Goal: Information Seeking & Learning: Check status

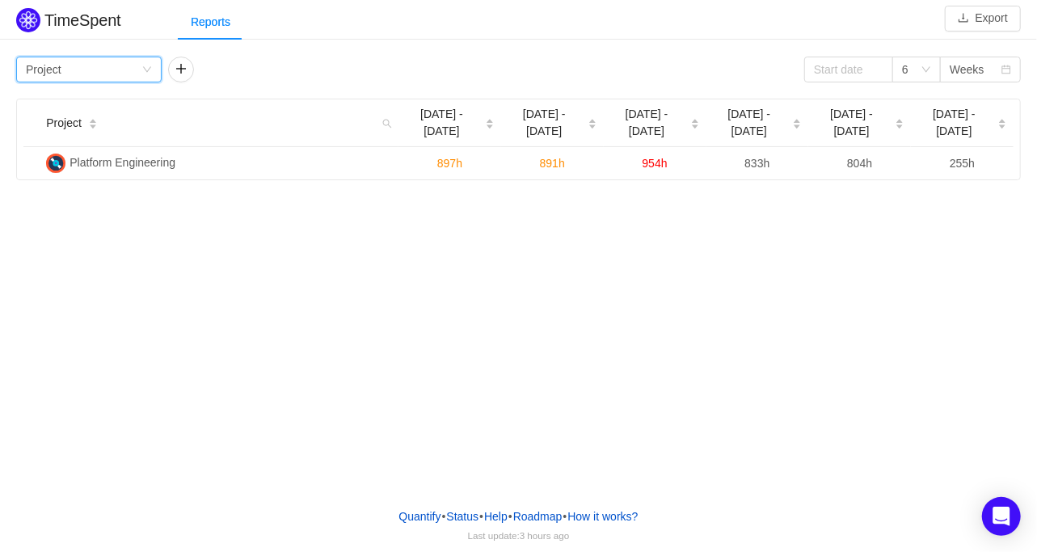
click at [147, 66] on icon "icon: down" at bounding box center [147, 70] width 10 height 10
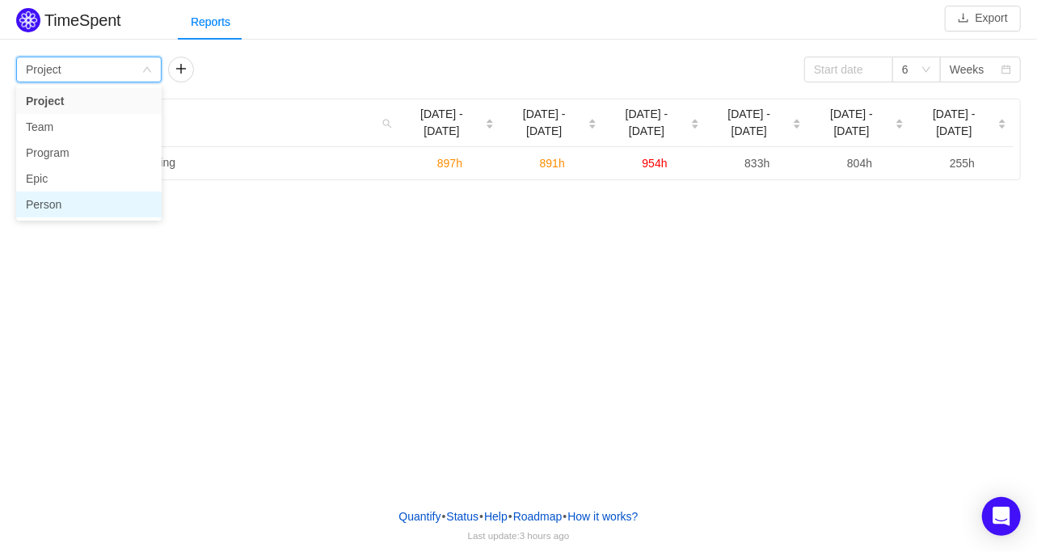
click at [61, 209] on li "Person" at bounding box center [88, 204] width 145 height 26
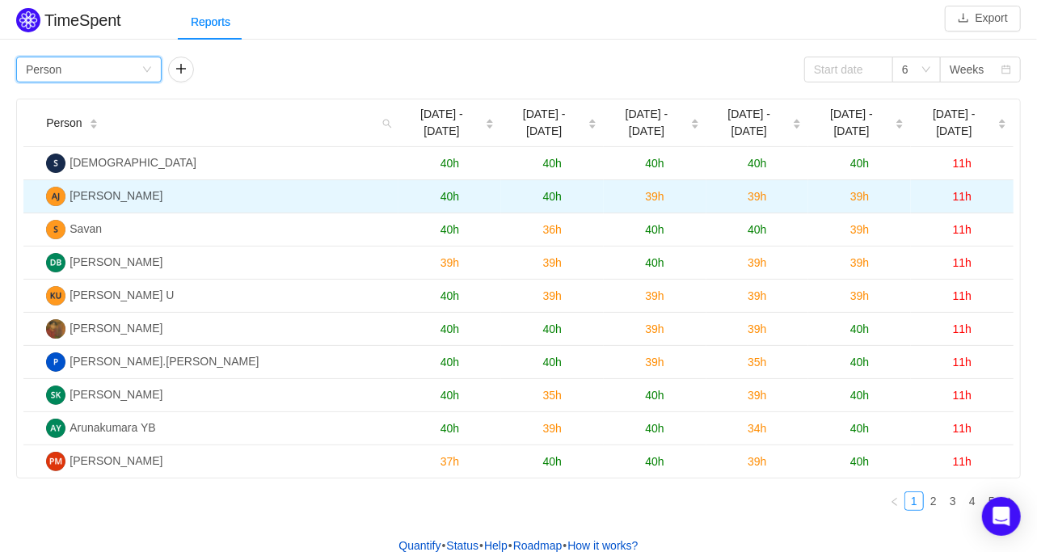
click at [115, 189] on span "[PERSON_NAME]" at bounding box center [115, 195] width 93 height 13
click at [556, 190] on span "40h" at bounding box center [552, 196] width 19 height 13
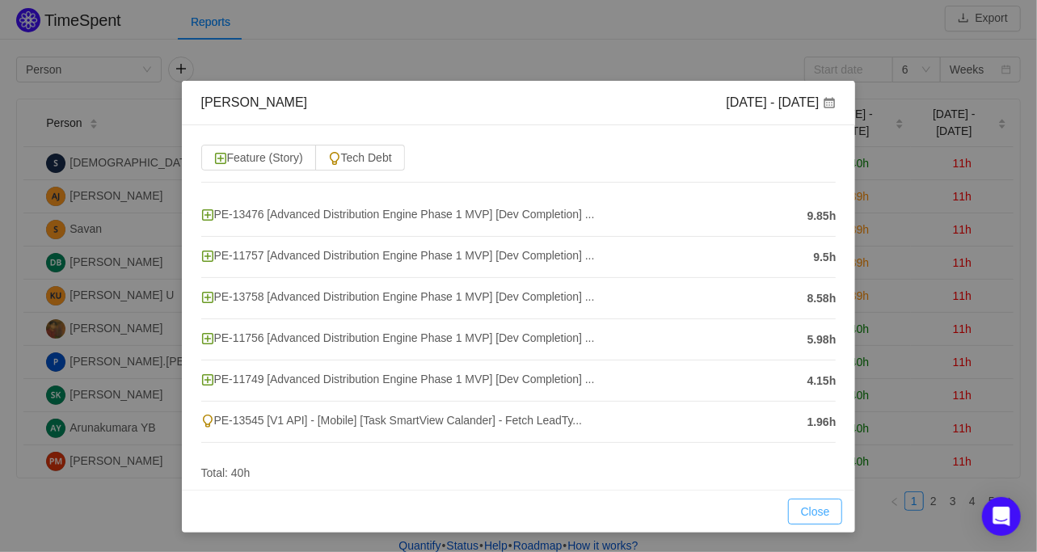
click at [807, 512] on button "Close" at bounding box center [815, 511] width 55 height 26
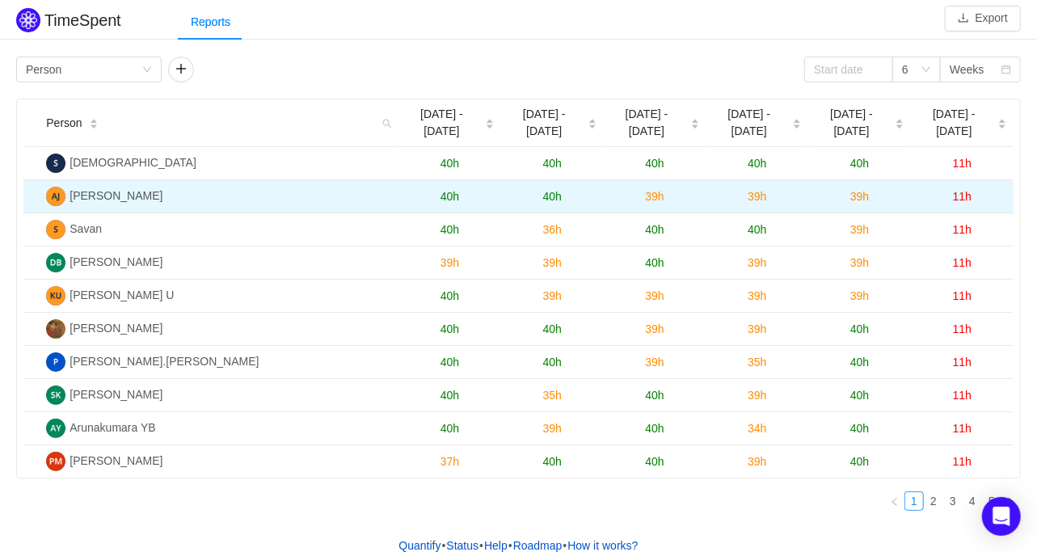
click at [653, 190] on span "39h" at bounding box center [654, 196] width 19 height 13
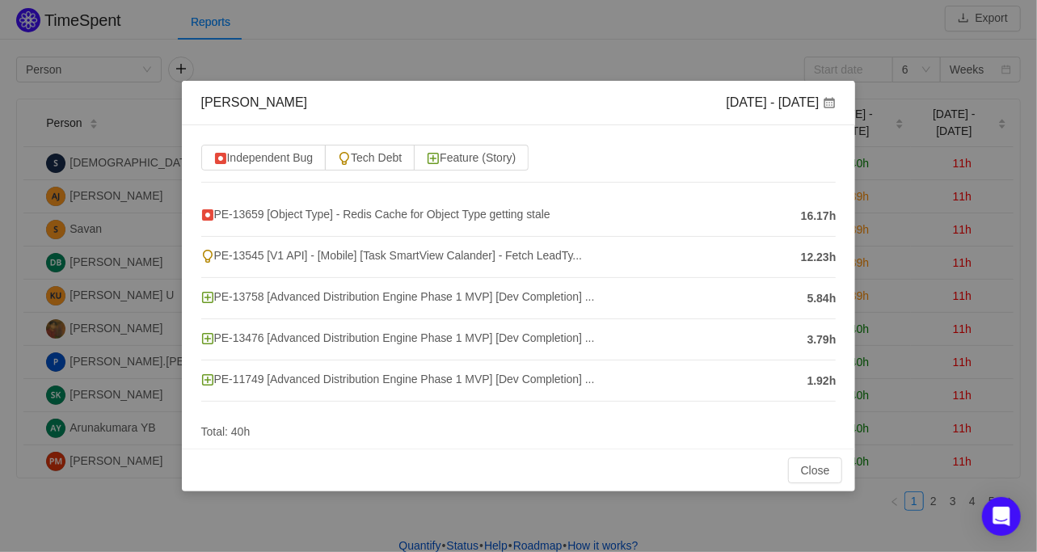
click at [814, 219] on span "16.17h" at bounding box center [819, 216] width 36 height 17
click at [651, 172] on div "Independent Bug Tech Debt Feature (Story) PE-13659 [Object Type] - Redis Cache …" at bounding box center [519, 286] width 674 height 323
click at [450, 255] on span "PE-13545 [V1 API] - [Mobile] [Task SmartView Calander] - Fetch LeadTy..." at bounding box center [391, 255] width 381 height 13
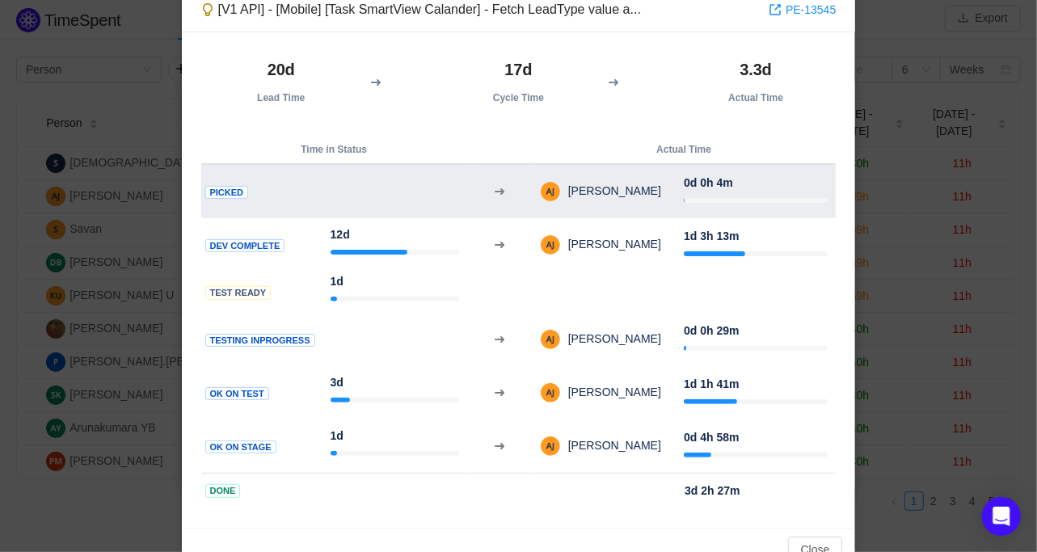
scroll to position [130, 0]
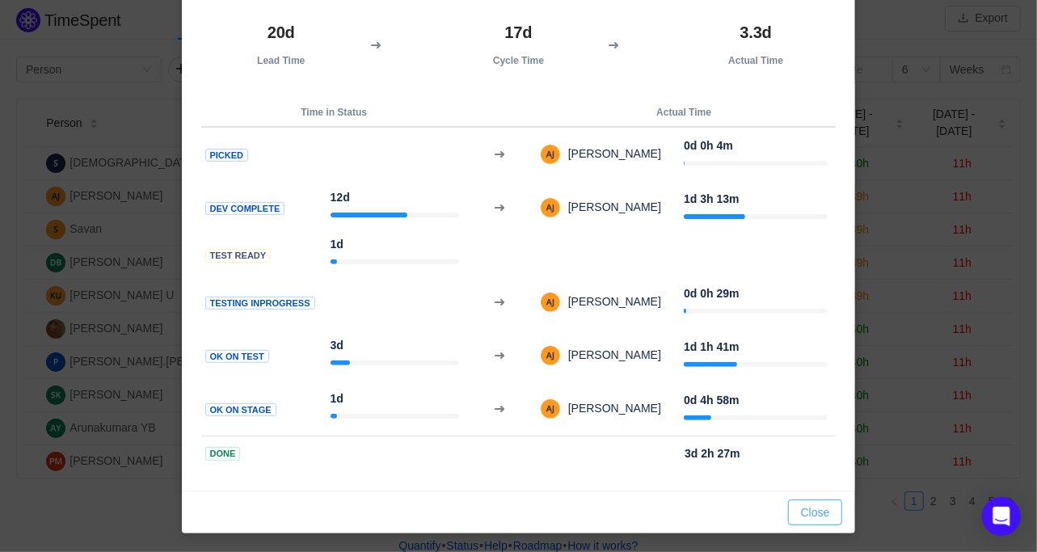
click at [819, 511] on button "Close" at bounding box center [815, 512] width 55 height 26
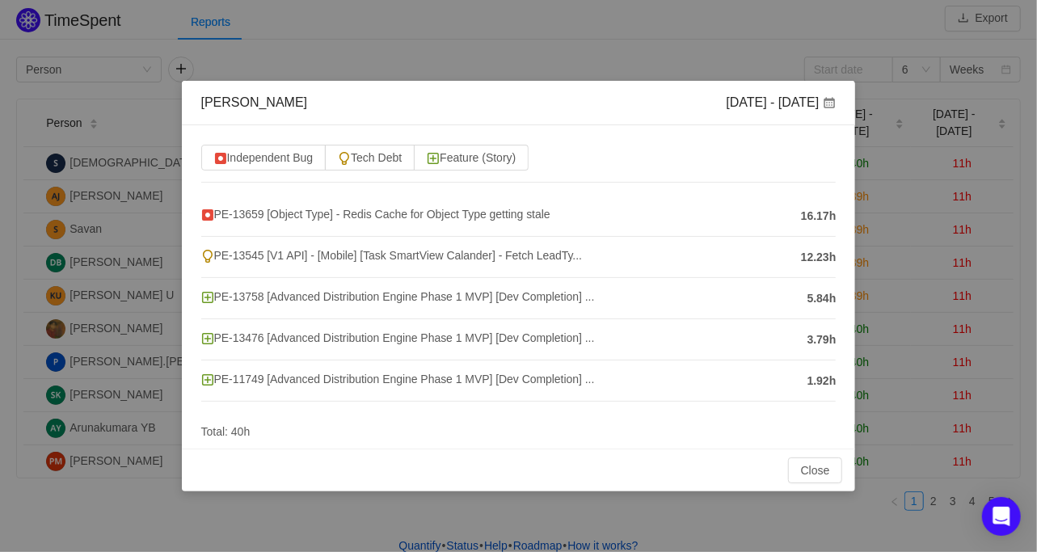
scroll to position [0, 0]
click at [819, 469] on button "Close" at bounding box center [815, 470] width 55 height 26
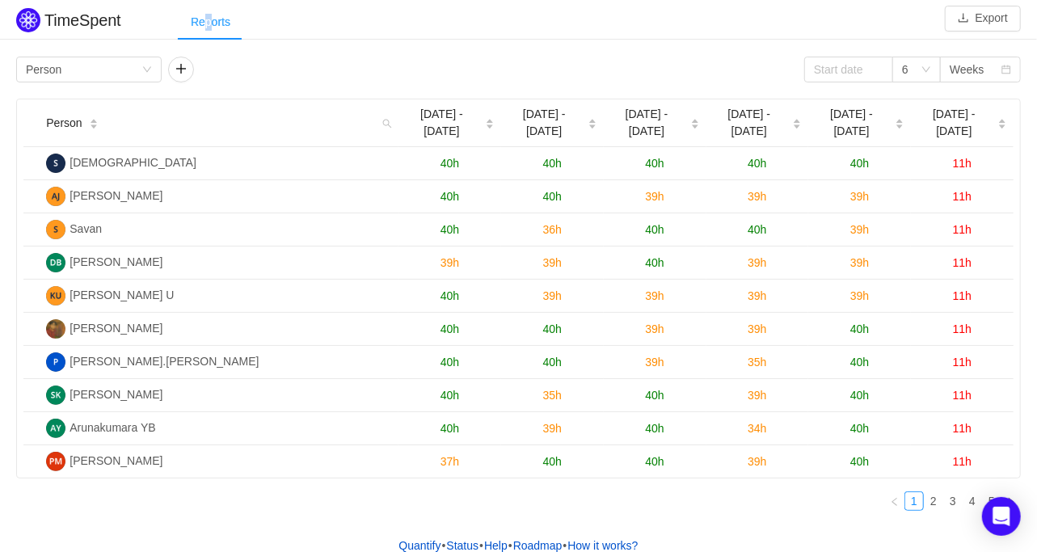
click at [207, 23] on div "Reports" at bounding box center [210, 22] width 65 height 36
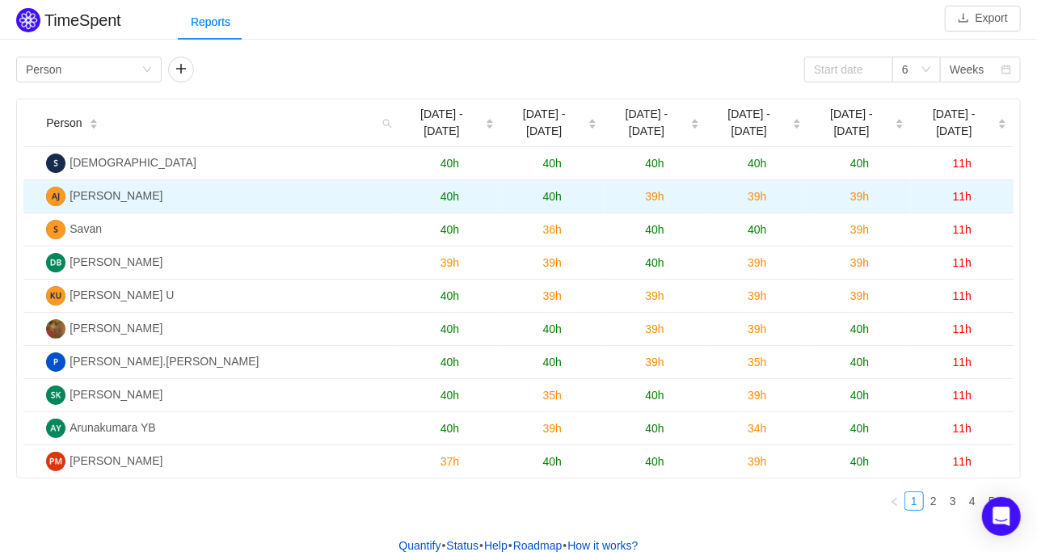
click at [962, 190] on span "11h" at bounding box center [961, 196] width 19 height 13
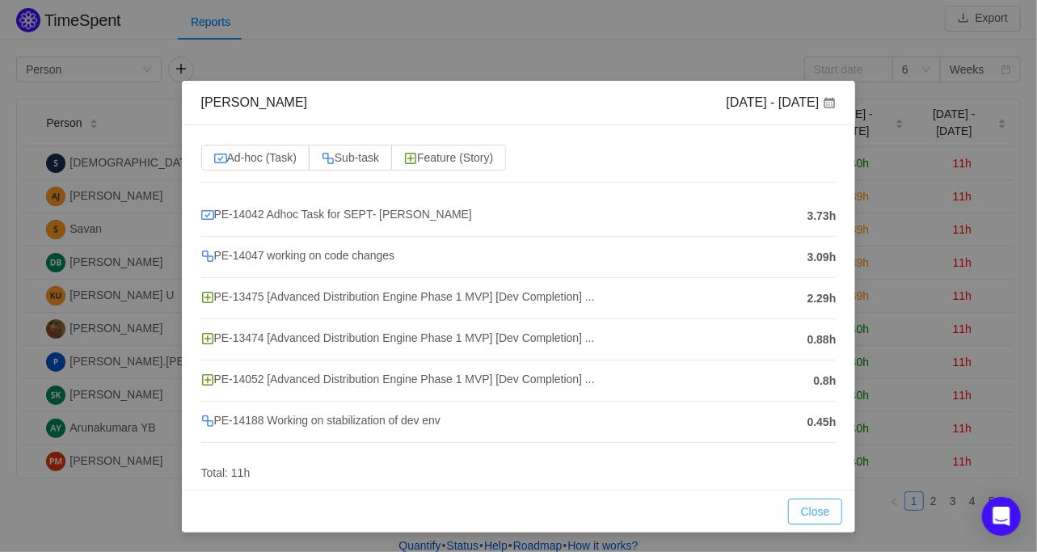
click at [822, 502] on button "Close" at bounding box center [815, 511] width 55 height 26
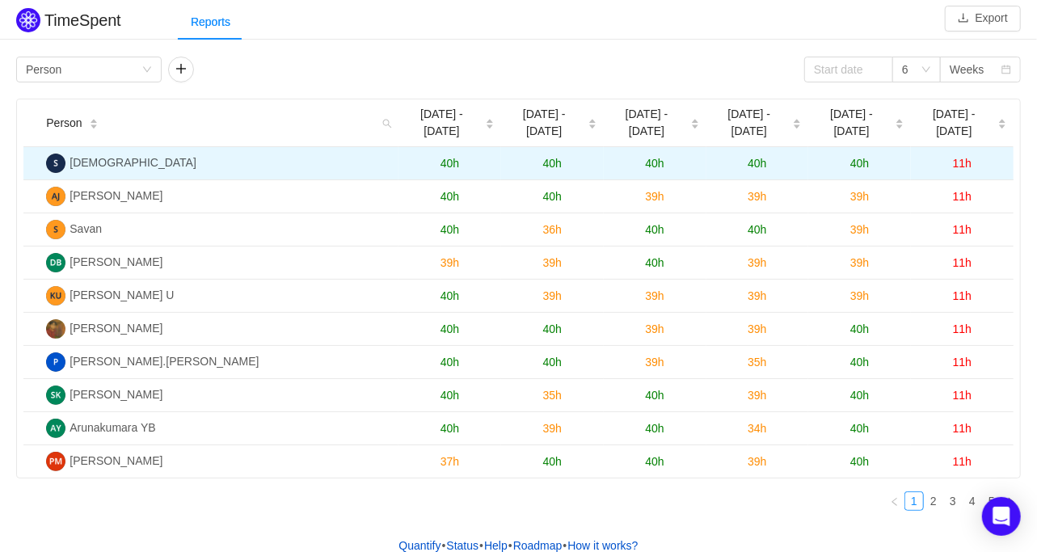
click at [856, 157] on span "40h" at bounding box center [859, 163] width 19 height 13
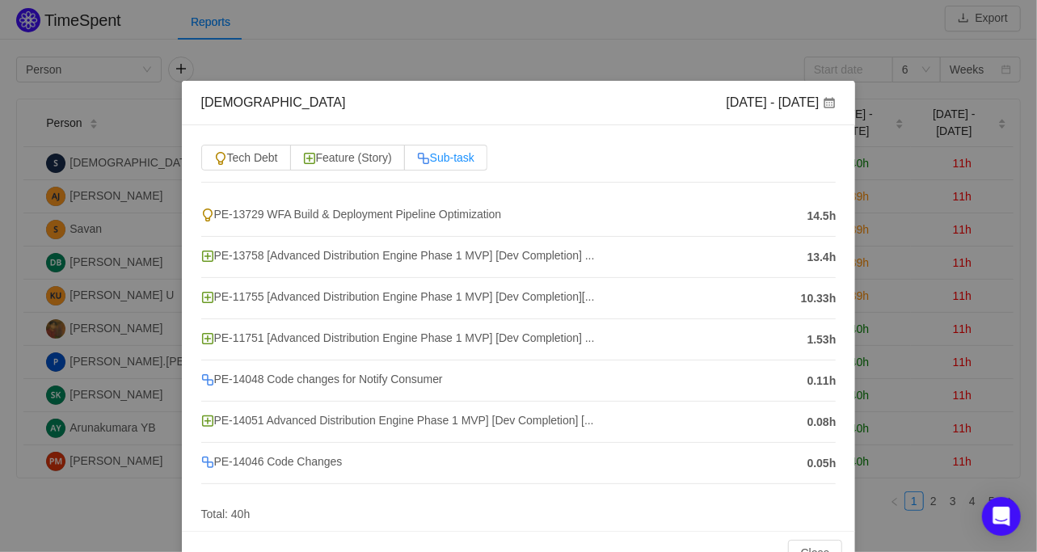
click at [456, 158] on span "Sub-task" at bounding box center [445, 157] width 57 height 13
click at [417, 162] on input "Sub-task" at bounding box center [417, 162] width 0 height 0
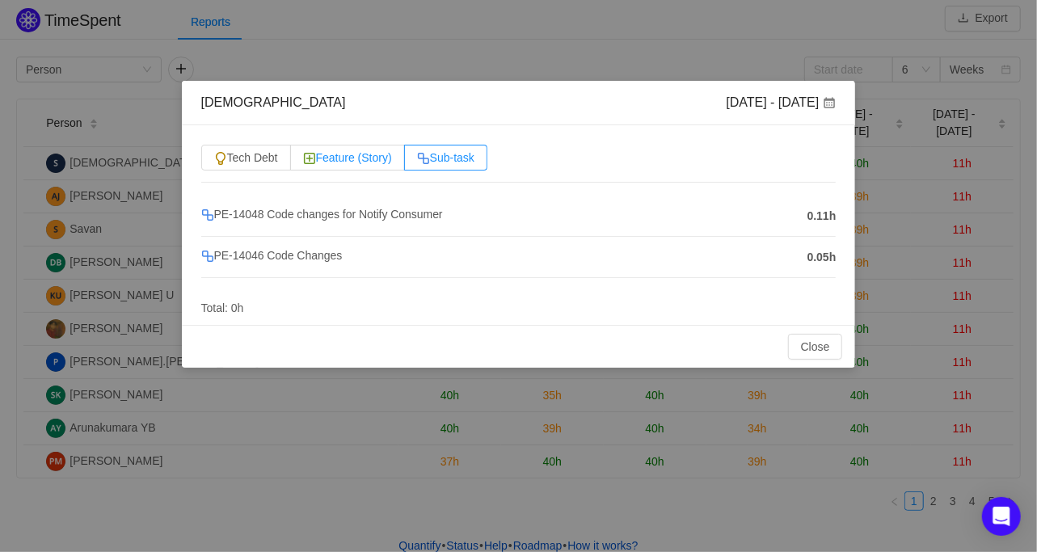
click at [326, 154] on span "Feature (Story)" at bounding box center [347, 157] width 89 height 13
click at [303, 162] on input "Feature (Story)" at bounding box center [303, 162] width 0 height 0
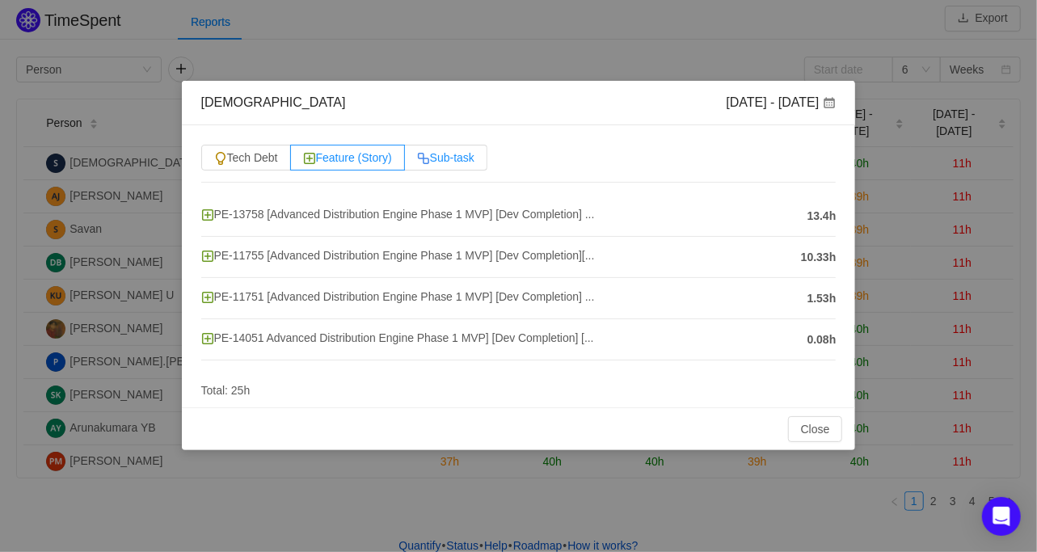
click at [423, 155] on img at bounding box center [423, 158] width 13 height 13
click at [417, 162] on input "Sub-task" at bounding box center [417, 162] width 0 height 0
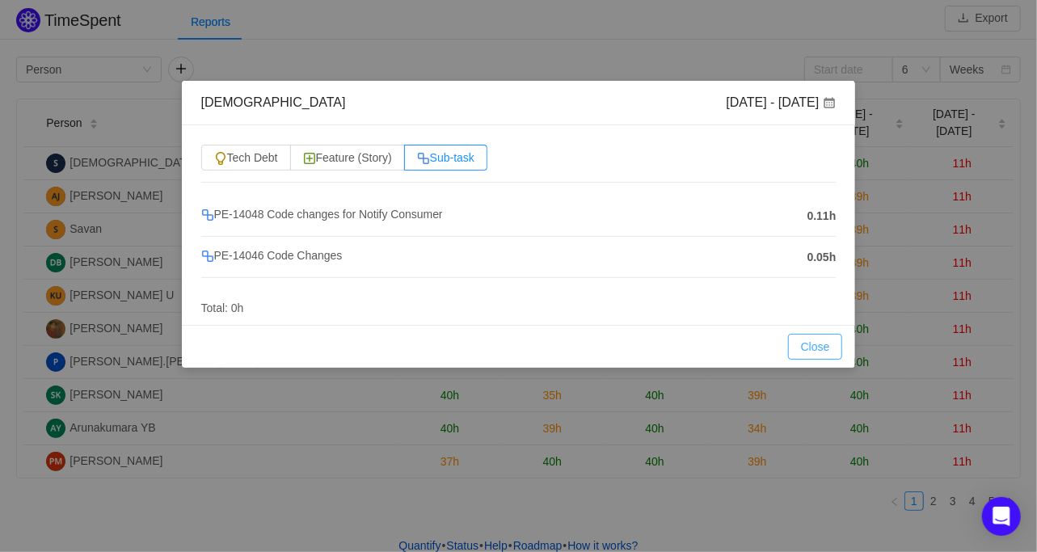
click at [814, 348] on button "Close" at bounding box center [815, 347] width 55 height 26
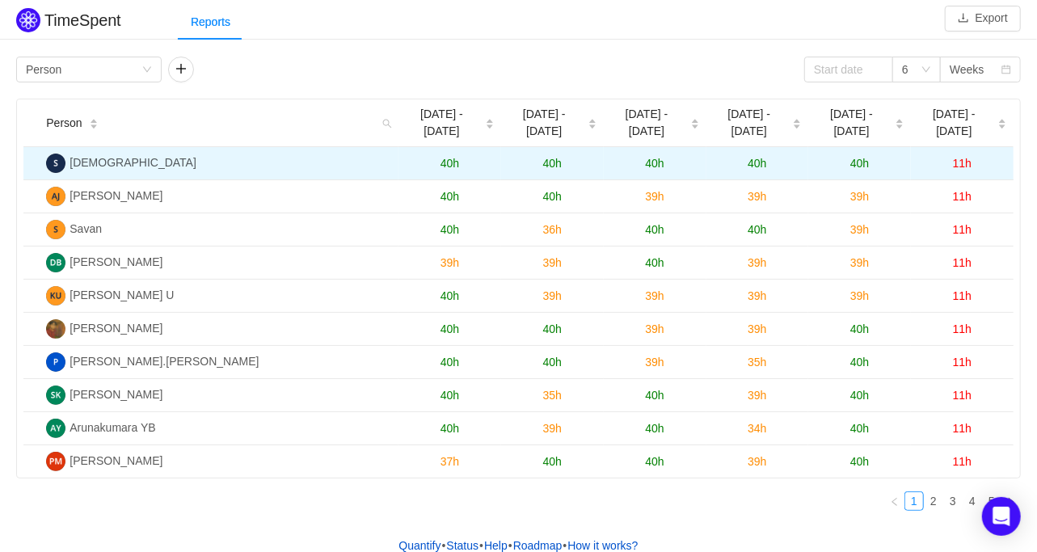
click at [763, 157] on span "40h" at bounding box center [756, 163] width 19 height 13
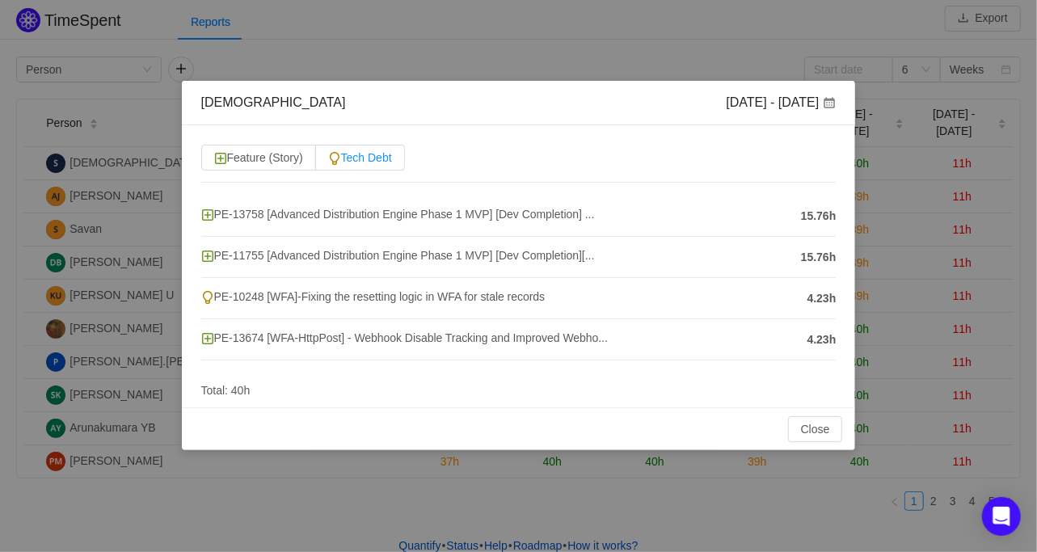
click at [374, 154] on span "Tech Debt" at bounding box center [360, 157] width 64 height 13
click at [328, 162] on input "Tech Debt" at bounding box center [328, 162] width 0 height 0
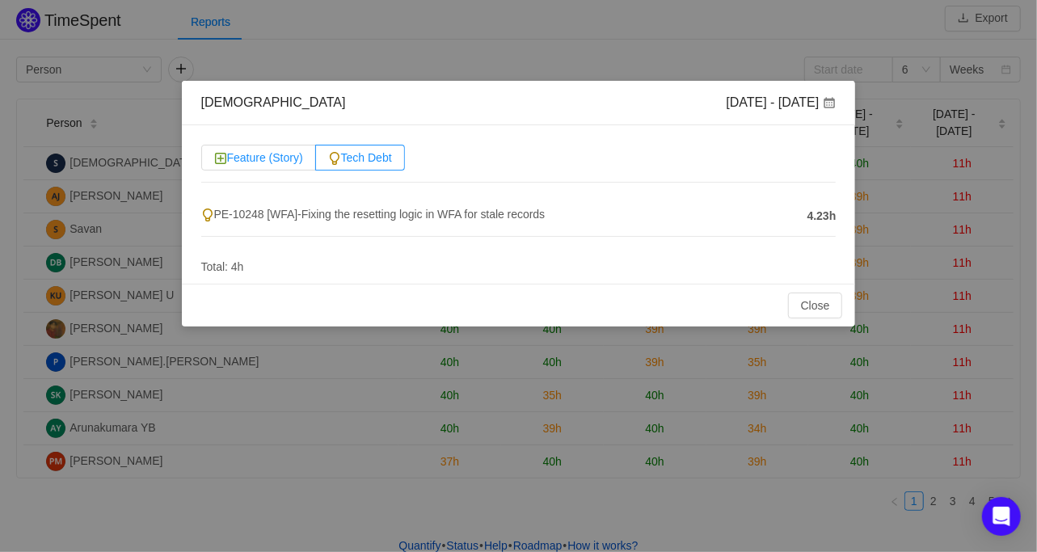
click at [263, 152] on span "Feature (Story)" at bounding box center [258, 157] width 89 height 13
click at [214, 162] on input "Feature (Story)" at bounding box center [214, 162] width 0 height 0
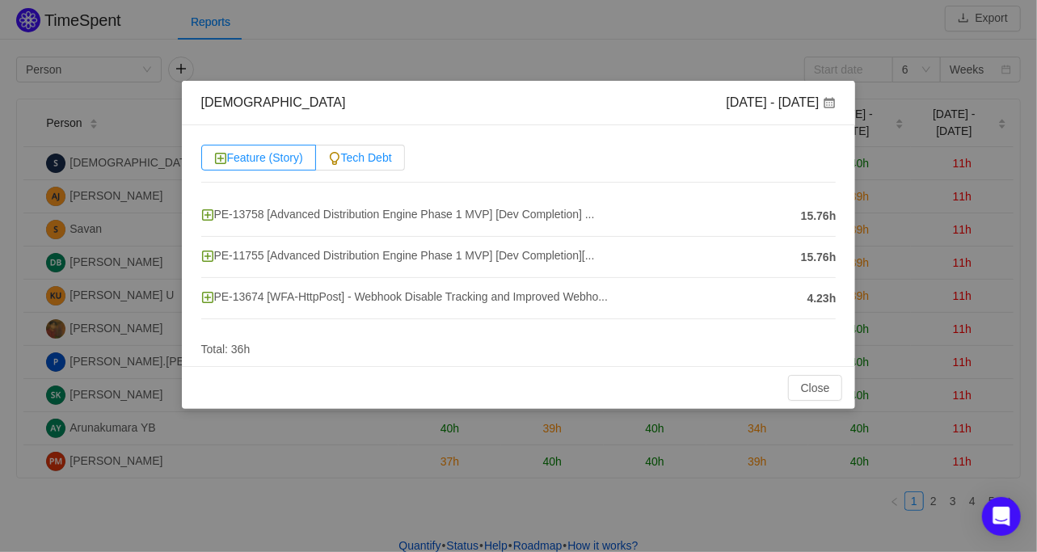
click at [351, 151] on span "Tech Debt" at bounding box center [360, 157] width 64 height 13
click at [328, 162] on input "Tech Debt" at bounding box center [328, 162] width 0 height 0
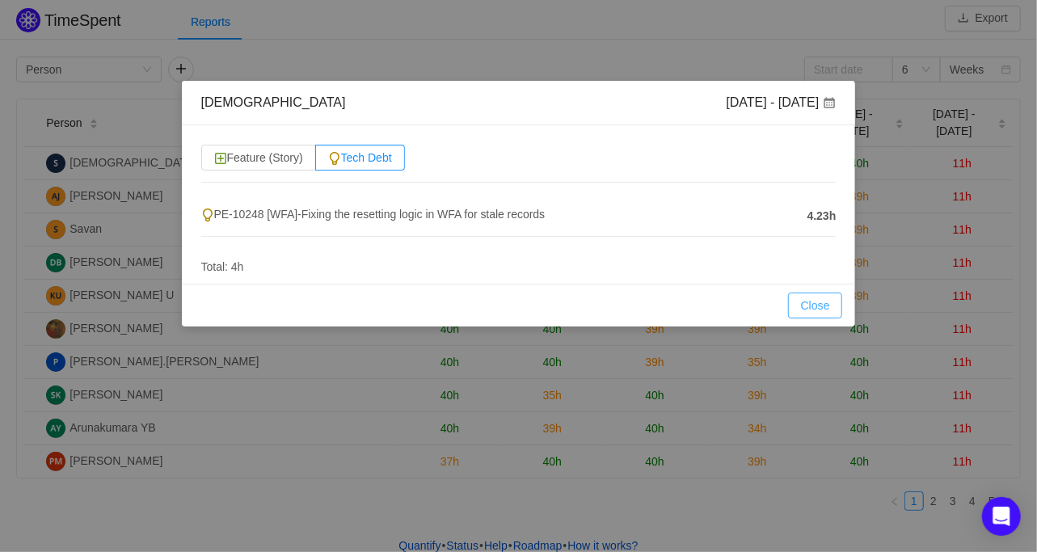
click at [820, 309] on button "Close" at bounding box center [815, 305] width 55 height 26
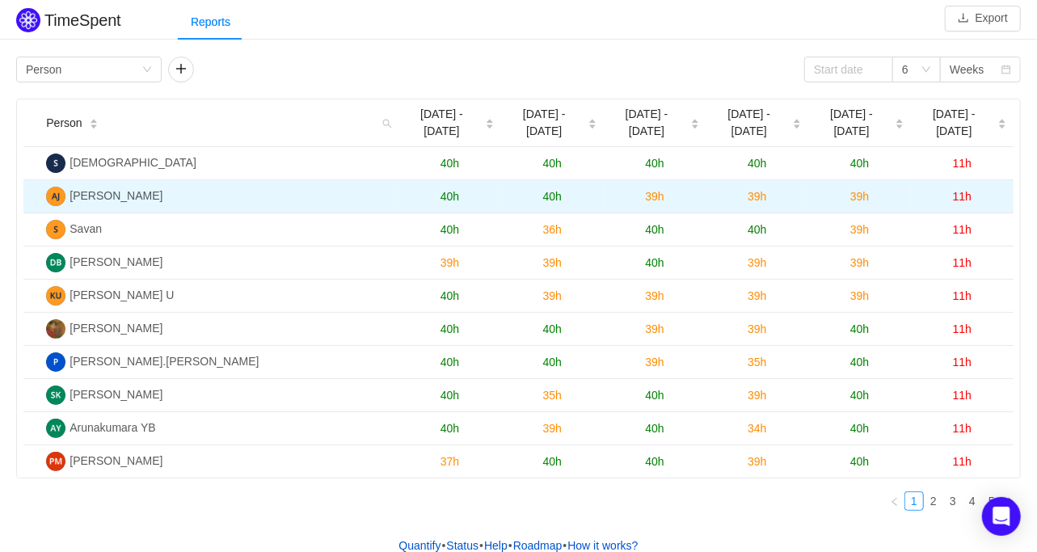
click at [552, 190] on span "40h" at bounding box center [552, 196] width 19 height 13
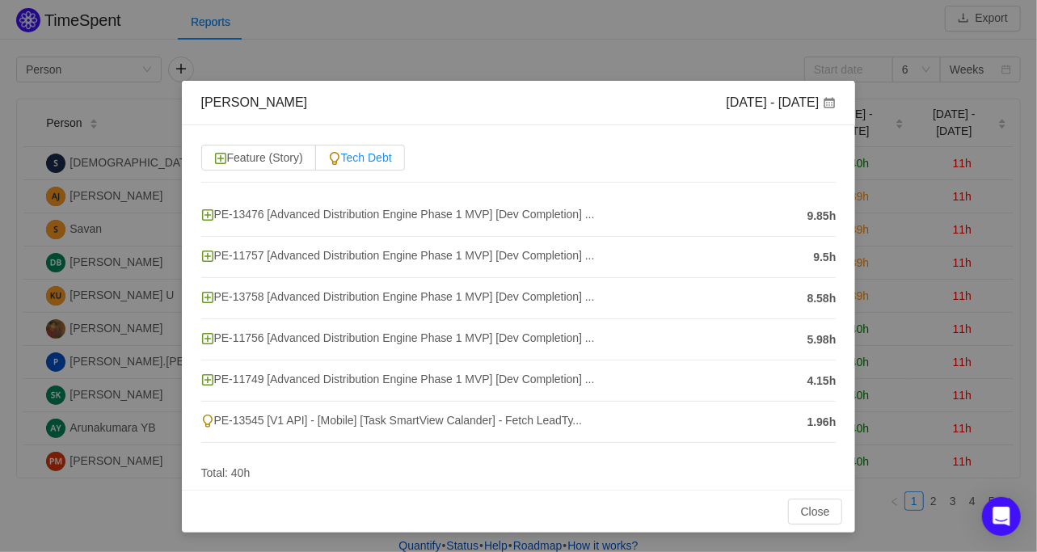
click at [366, 154] on span "Tech Debt" at bounding box center [360, 157] width 64 height 13
click at [328, 162] on input "Tech Debt" at bounding box center [328, 162] width 0 height 0
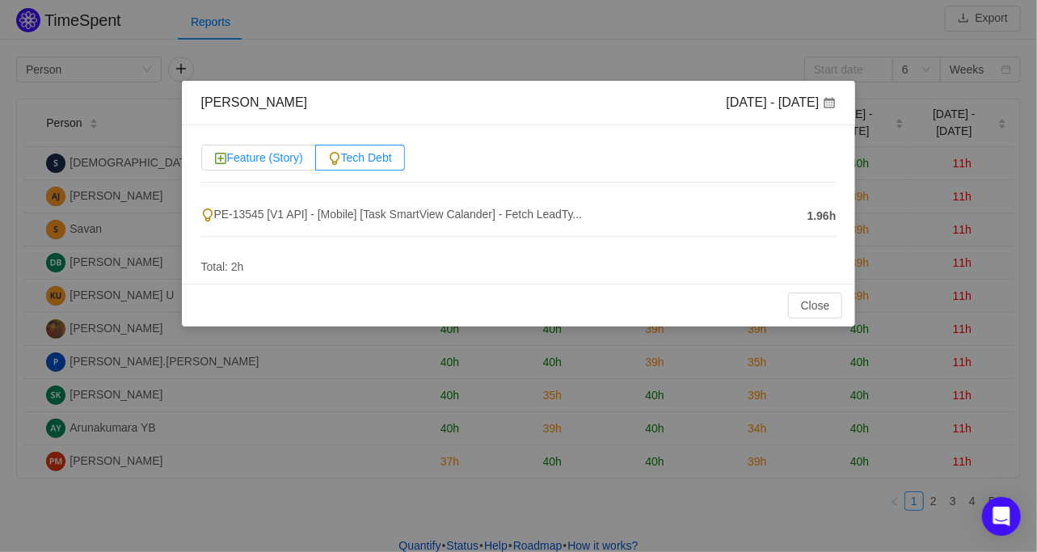
click at [275, 151] on span "Feature (Story)" at bounding box center [258, 157] width 89 height 13
click at [214, 162] on input "Feature (Story)" at bounding box center [214, 162] width 0 height 0
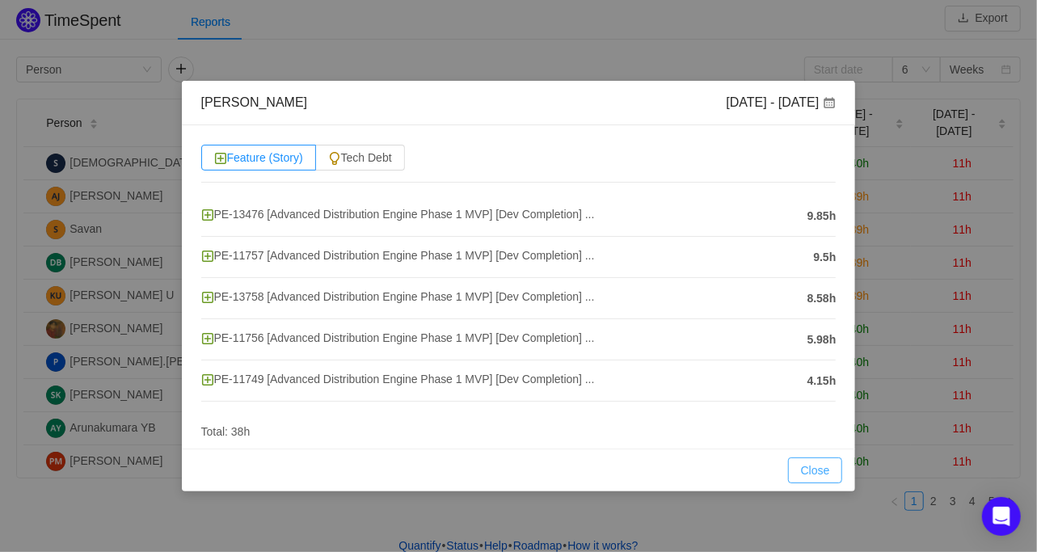
drag, startPoint x: 818, startPoint y: 466, endPoint x: 815, endPoint y: 418, distance: 47.8
click at [818, 465] on button "Close" at bounding box center [815, 470] width 55 height 26
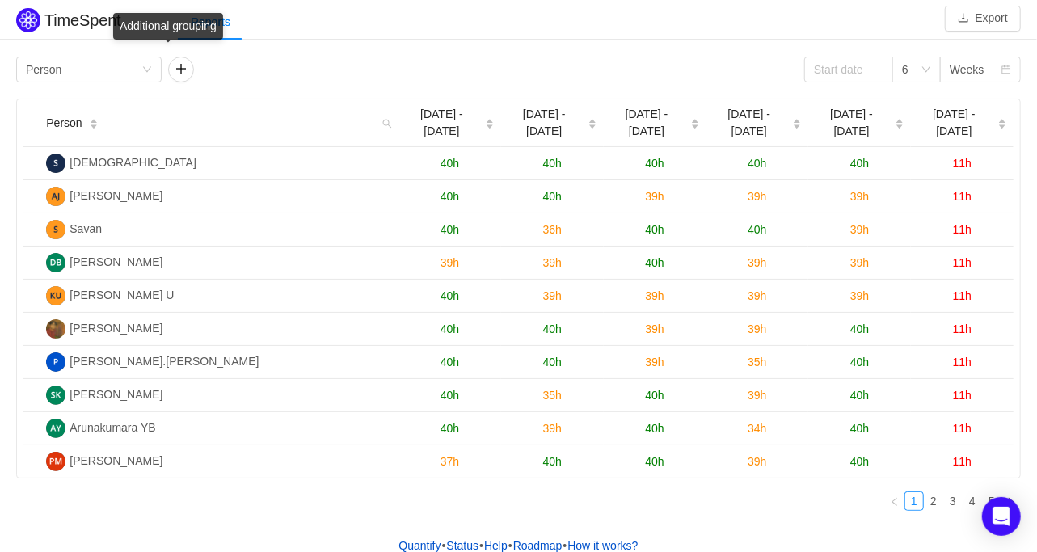
drag, startPoint x: 190, startPoint y: 56, endPoint x: 182, endPoint y: 83, distance: 28.6
click at [188, 59] on div "Group by Person 6 Weeks Person [DATE] - [DATE] [DATE] - [DATE] Sep [DATE] - [DA…" at bounding box center [518, 288] width 1037 height 471
click at [180, 75] on button "button" at bounding box center [181, 70] width 26 height 26
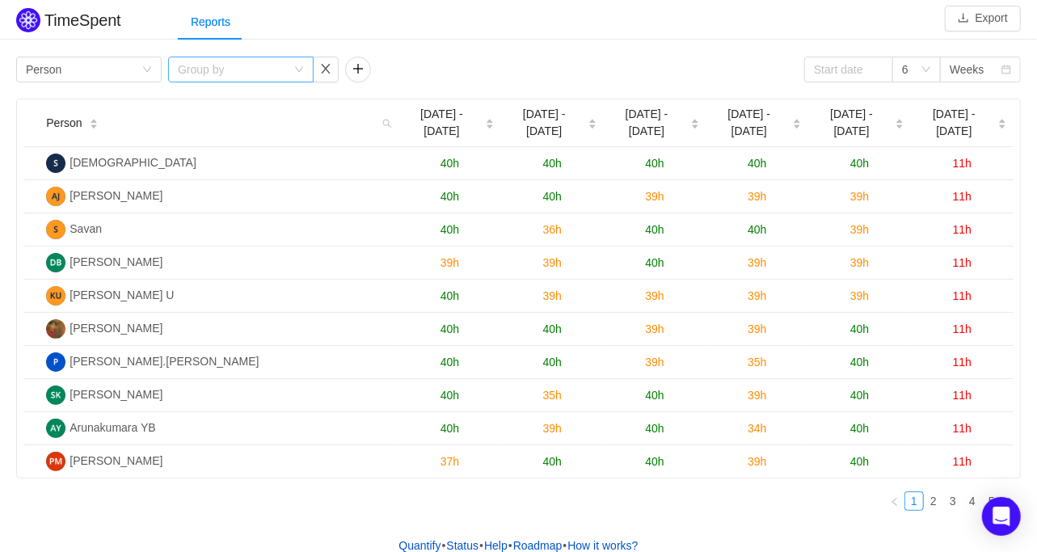
click at [253, 75] on div "Group by" at bounding box center [232, 69] width 108 height 16
click at [217, 105] on li "Issue" at bounding box center [240, 101] width 145 height 26
click at [451, 61] on div "Group by Person Group by Issue 6 Weeks" at bounding box center [518, 70] width 1004 height 26
click at [213, 72] on div "Group by Issue" at bounding box center [236, 69] width 116 height 24
click at [212, 72] on div "Group by Issue" at bounding box center [236, 69] width 116 height 24
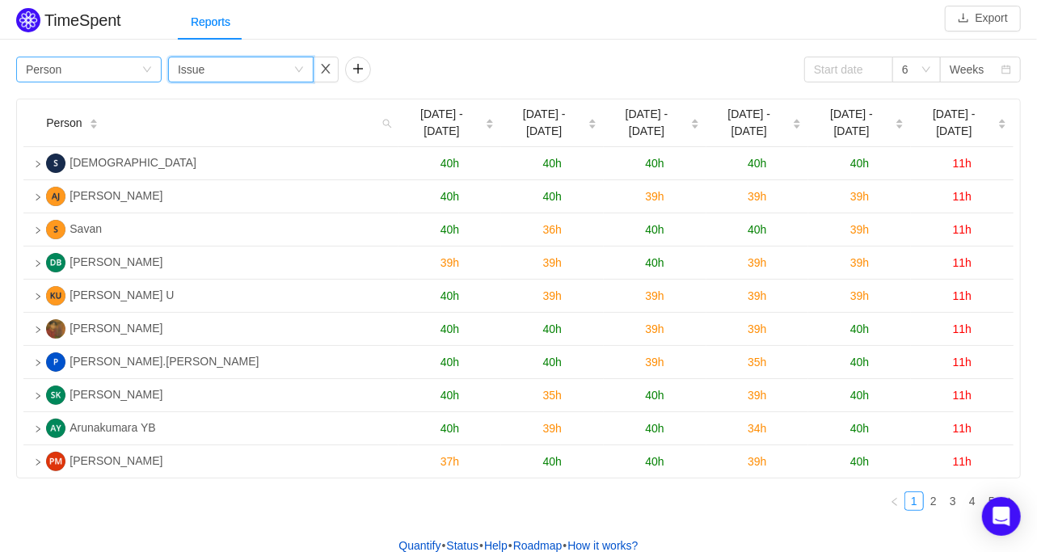
click at [92, 69] on div "Group by Person" at bounding box center [84, 69] width 116 height 24
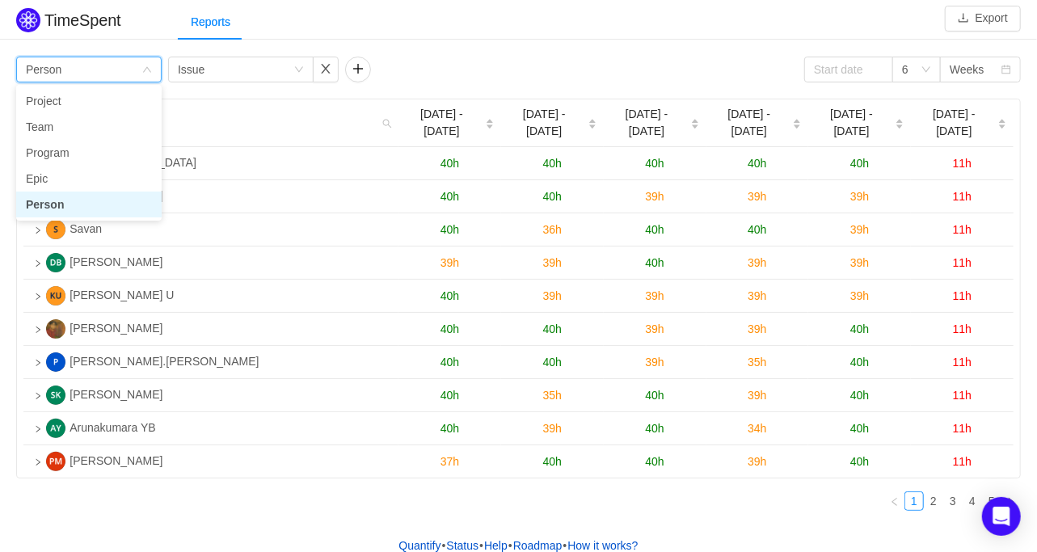
click at [92, 69] on div "Group by Person" at bounding box center [84, 69] width 116 height 24
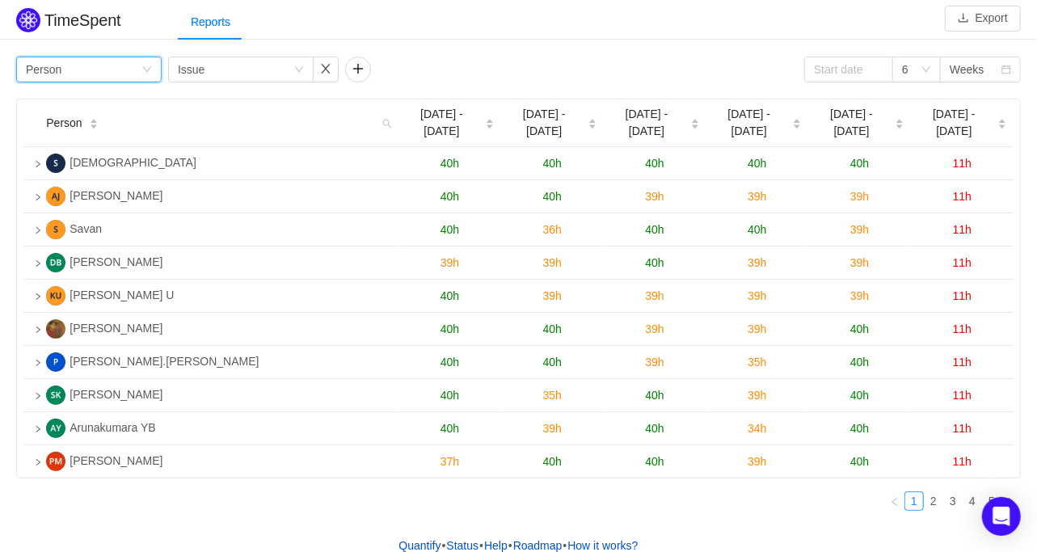
click at [92, 69] on div "Group by Person" at bounding box center [84, 69] width 116 height 24
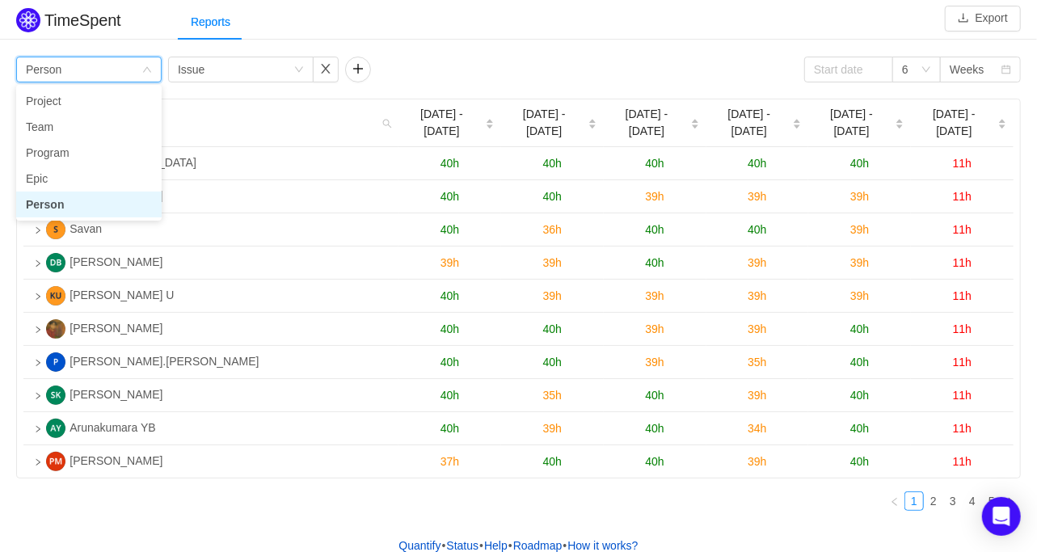
click at [92, 69] on div "Group by Person" at bounding box center [84, 69] width 116 height 24
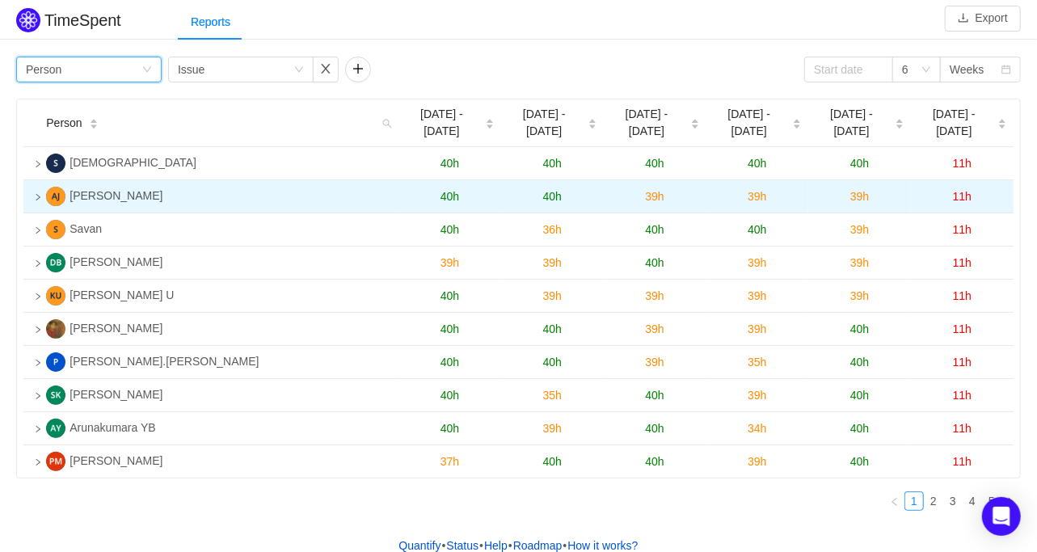
click at [36, 180] on td at bounding box center [31, 196] width 16 height 33
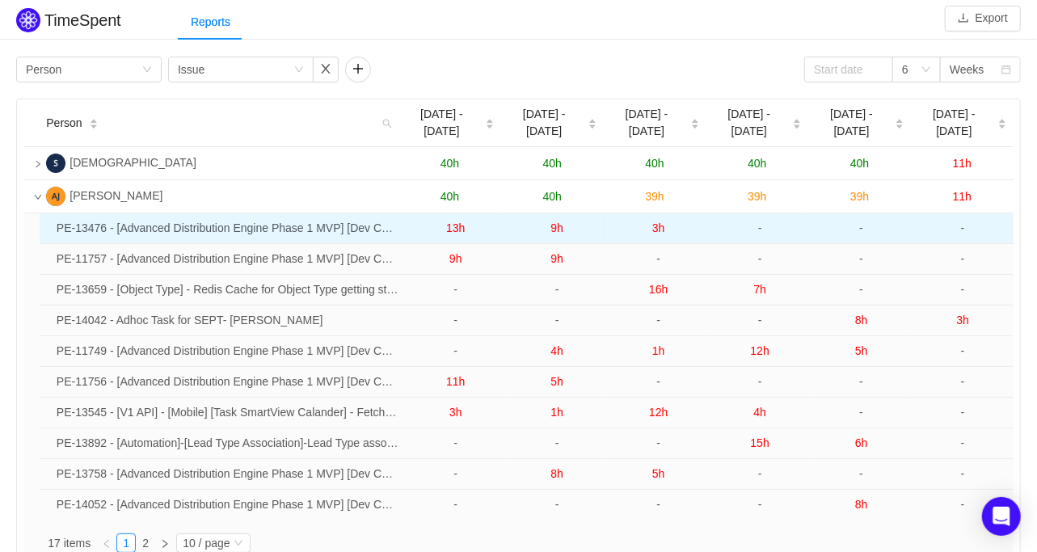
click at [554, 221] on span "9h" at bounding box center [556, 227] width 13 height 13
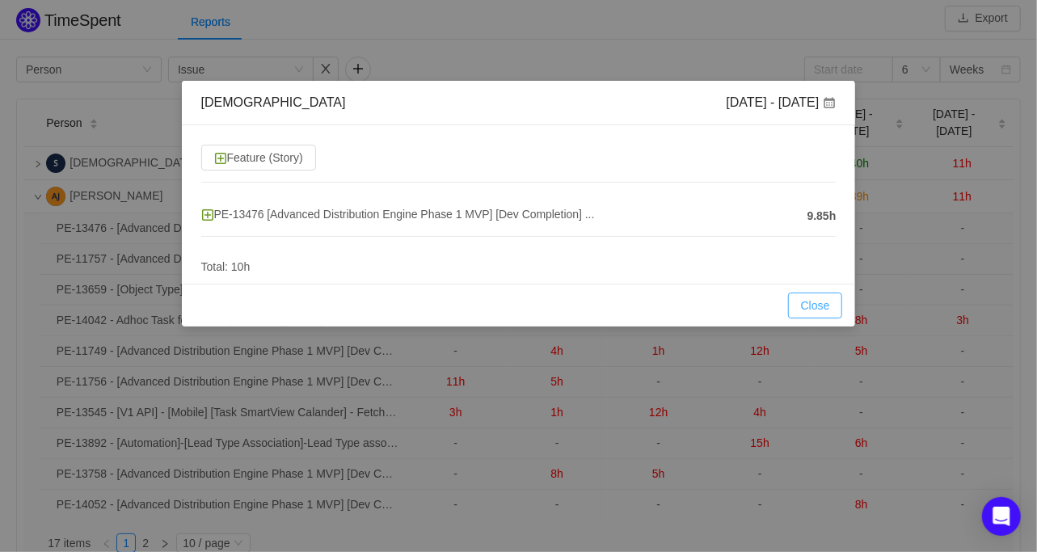
click at [811, 305] on button "Close" at bounding box center [815, 305] width 55 height 26
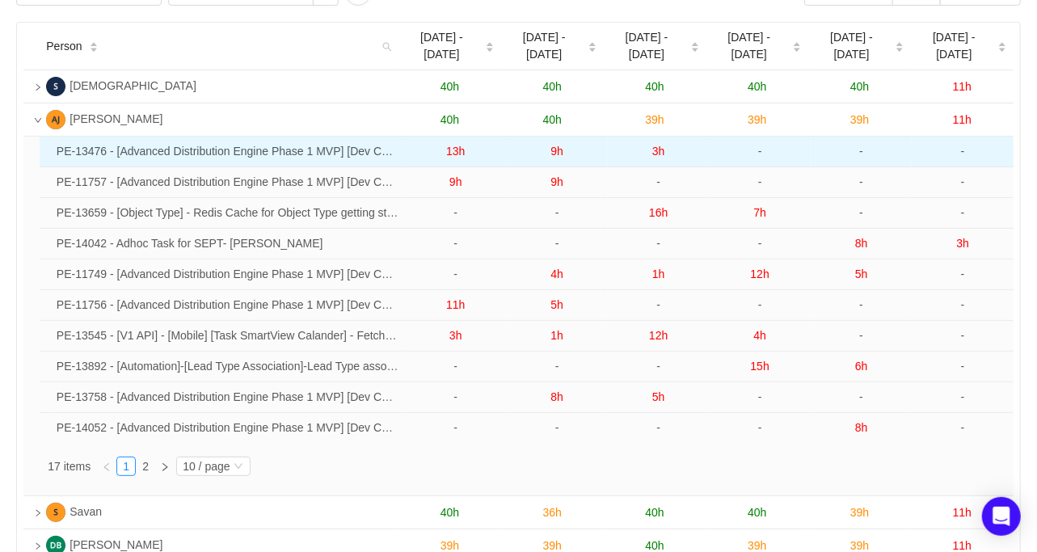
scroll to position [69, 0]
